Goal: Task Accomplishment & Management: Manage account settings

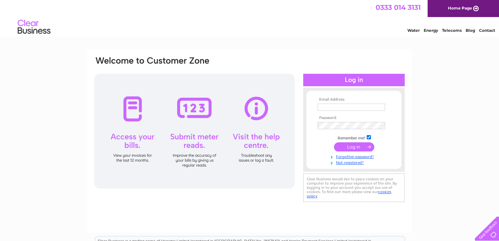
type input "alanbricklanestudios@gmail.com"
click at [352, 151] on input "submit" at bounding box center [354, 146] width 40 height 9
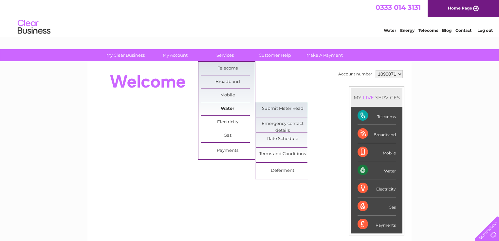
click at [215, 111] on link "Water" at bounding box center [228, 108] width 54 height 13
click at [279, 109] on link "Submit Meter Read" at bounding box center [283, 108] width 54 height 13
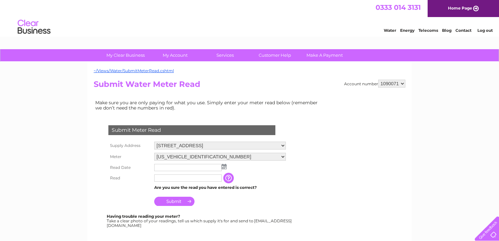
click at [223, 165] on img at bounding box center [224, 166] width 5 height 5
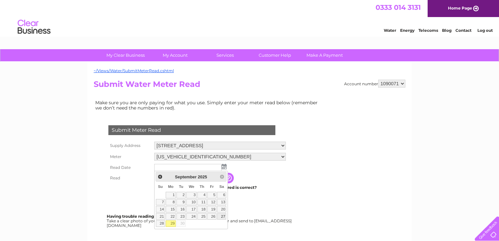
click at [224, 217] on link "27" at bounding box center [221, 216] width 9 height 7
type input "[DATE]"
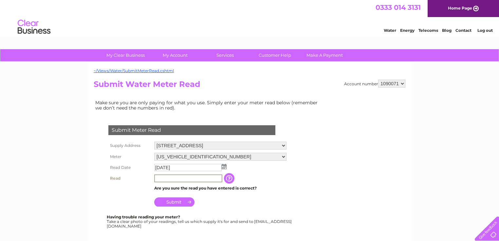
click at [170, 179] on input "text" at bounding box center [188, 178] width 68 height 8
type input "05188"
click at [176, 201] on input "Submit" at bounding box center [174, 200] width 40 height 9
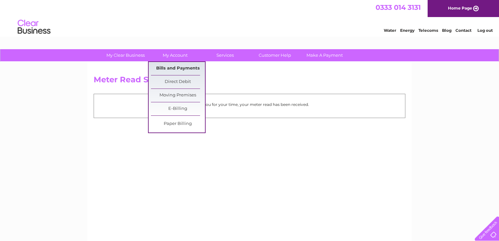
click at [182, 67] on link "Bills and Payments" at bounding box center [178, 68] width 54 height 13
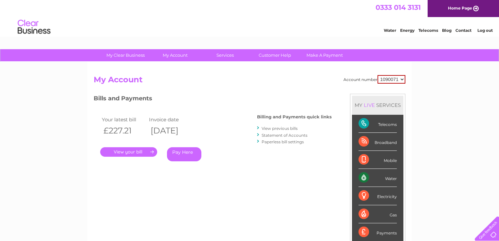
click at [134, 149] on link "." at bounding box center [128, 151] width 57 height 9
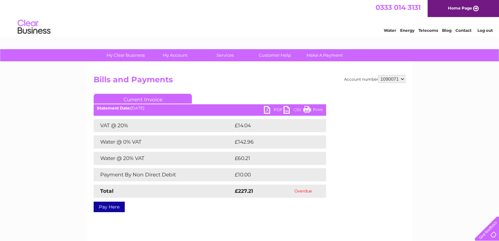
click at [276, 107] on link "PDF" at bounding box center [274, 110] width 20 height 9
click at [270, 34] on div "Water Energy Telecoms Blog Contact Log out" at bounding box center [249, 27] width 499 height 21
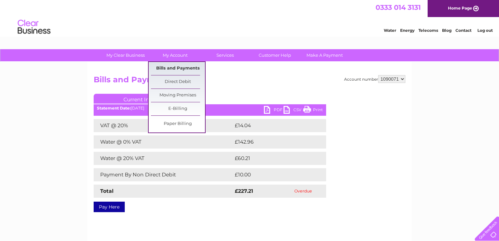
click at [178, 69] on link "Bills and Payments" at bounding box center [178, 68] width 54 height 13
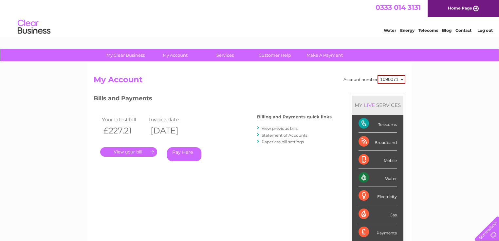
click at [278, 133] on link "Statement of Accounts" at bounding box center [285, 135] width 46 height 5
